Goal: Find specific page/section: Find specific page/section

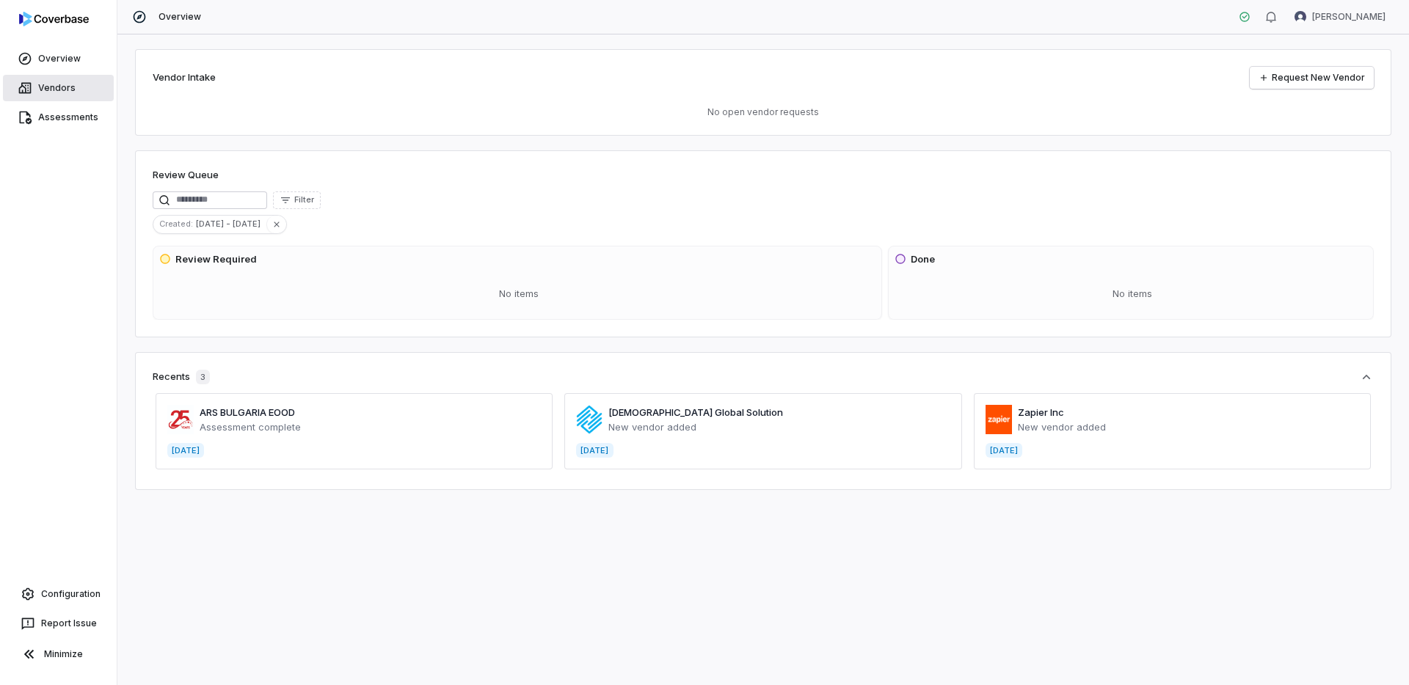
click at [51, 85] on link "Vendors" at bounding box center [58, 88] width 111 height 26
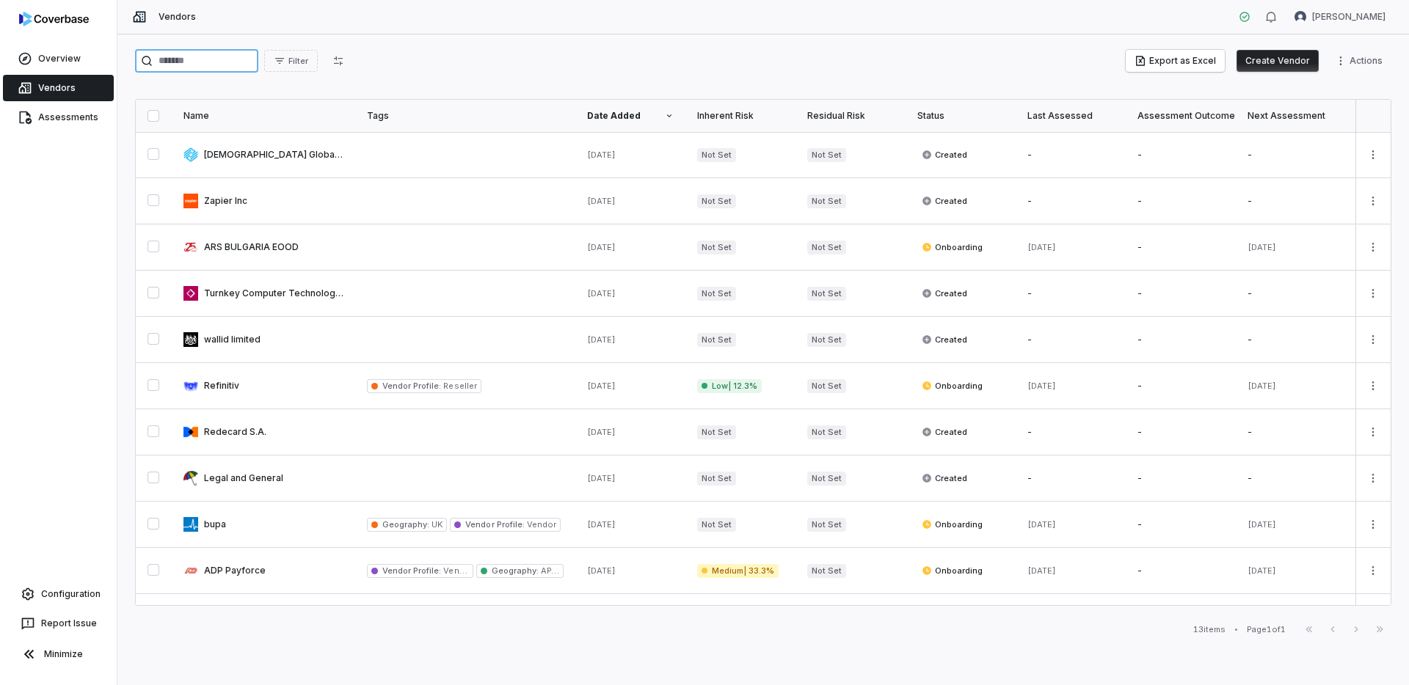
click at [193, 62] on input "search" at bounding box center [196, 60] width 123 height 23
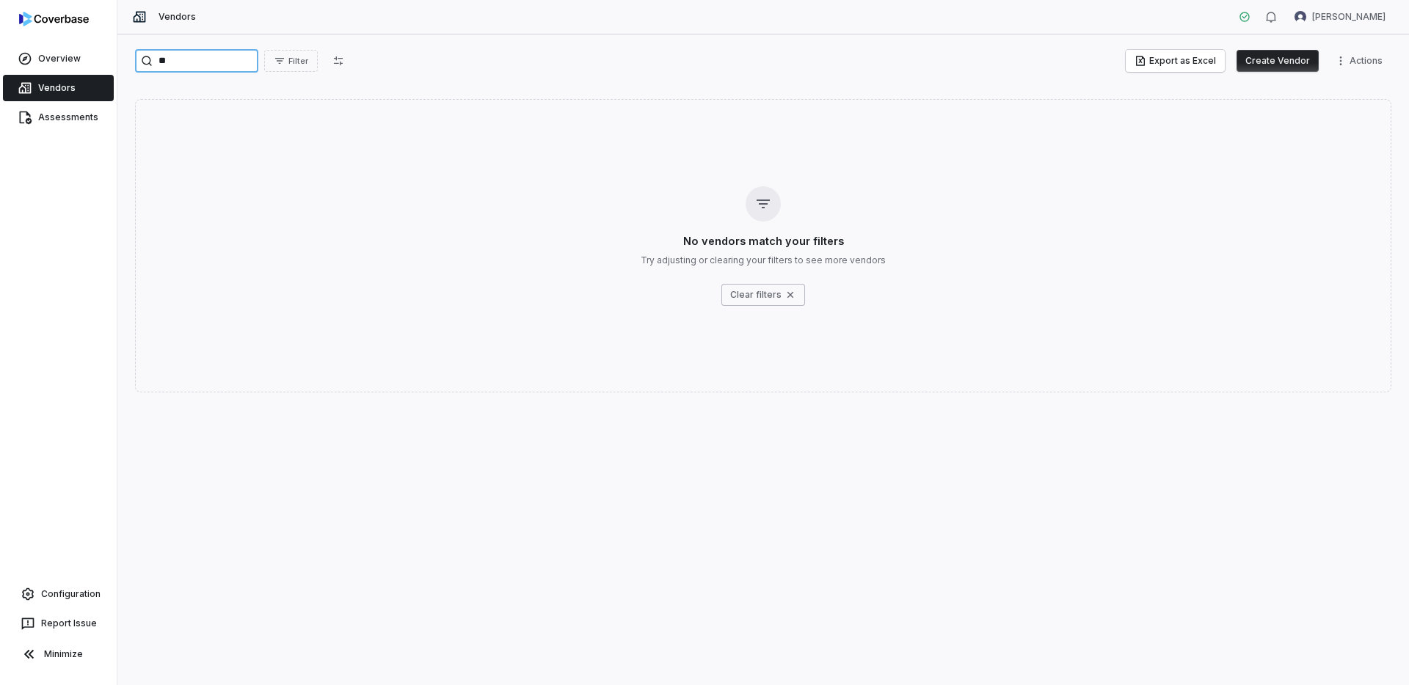
type input "*"
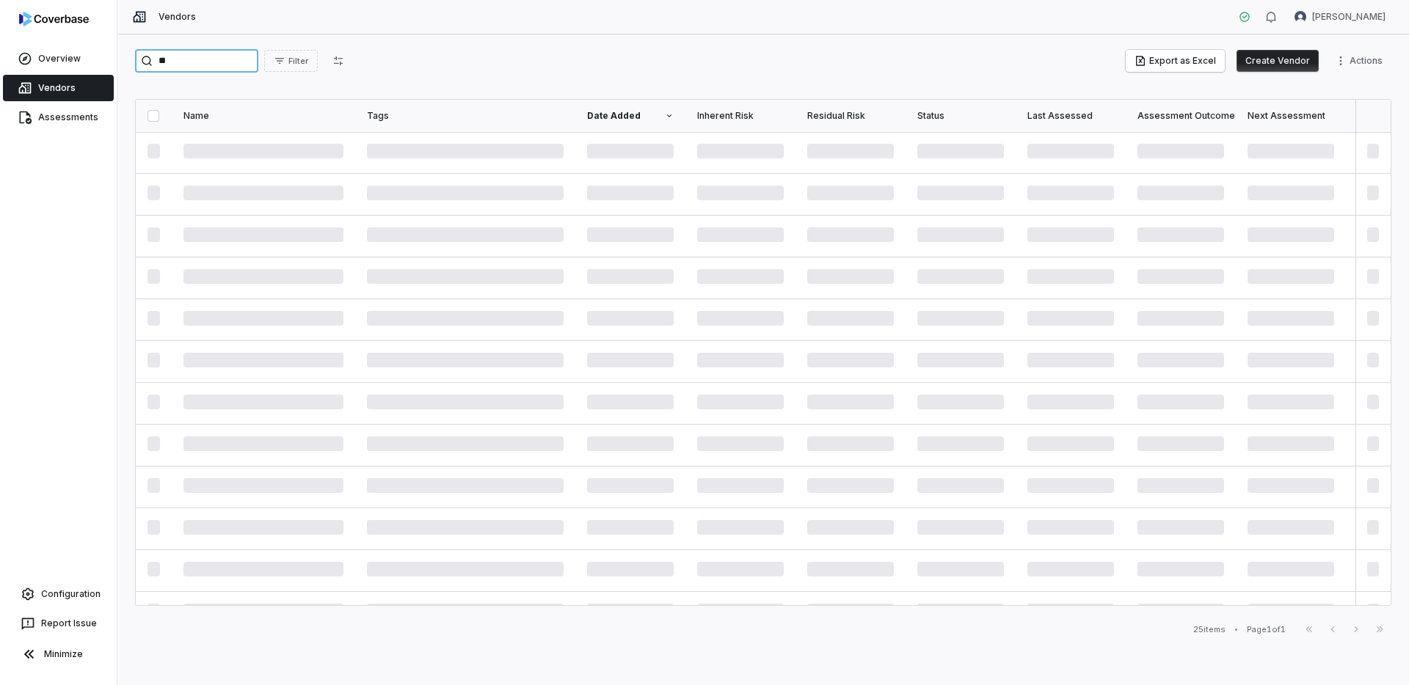
type input "*"
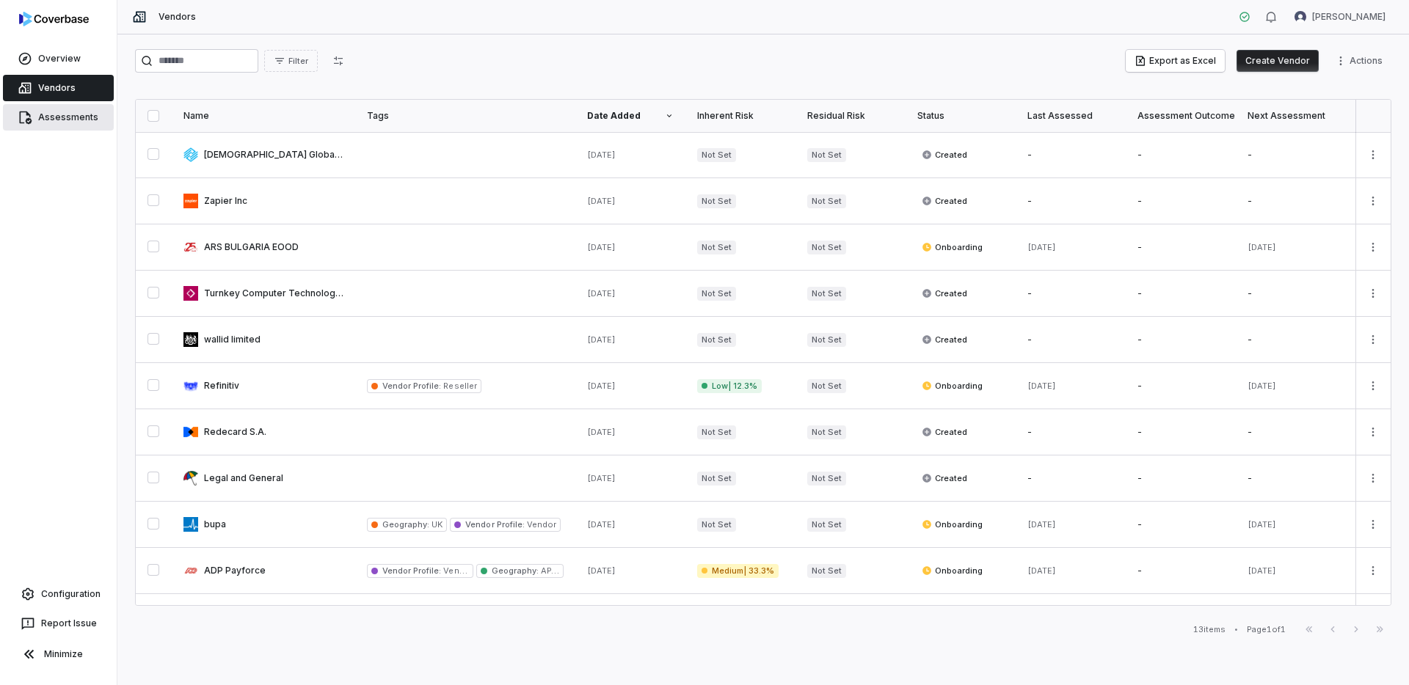
click at [70, 120] on link "Assessments" at bounding box center [58, 117] width 111 height 26
